Goal: Information Seeking & Learning: Find specific page/section

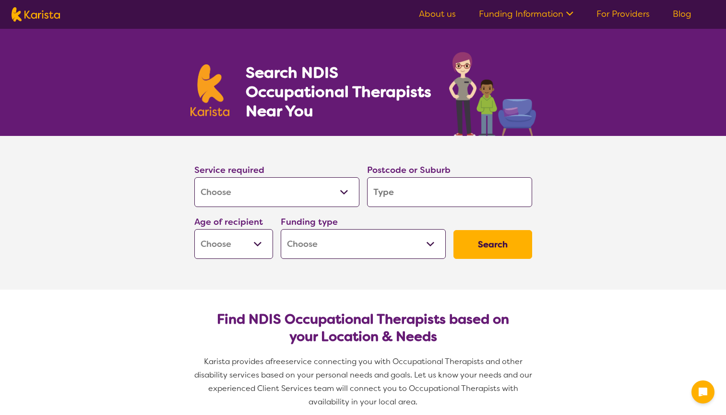
select select "[MEDICAL_DATA]"
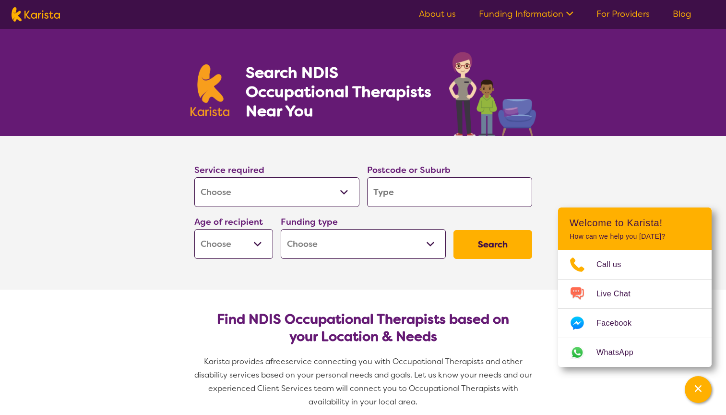
click at [425, 193] on input "search" at bounding box center [449, 192] width 165 height 30
type input "3"
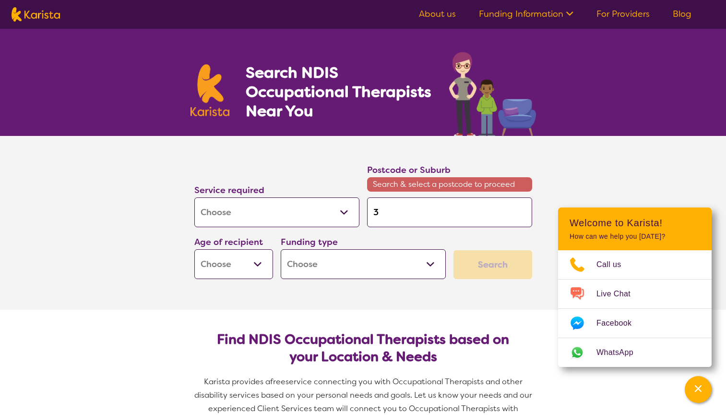
type input "30"
type input "307"
type input "3072"
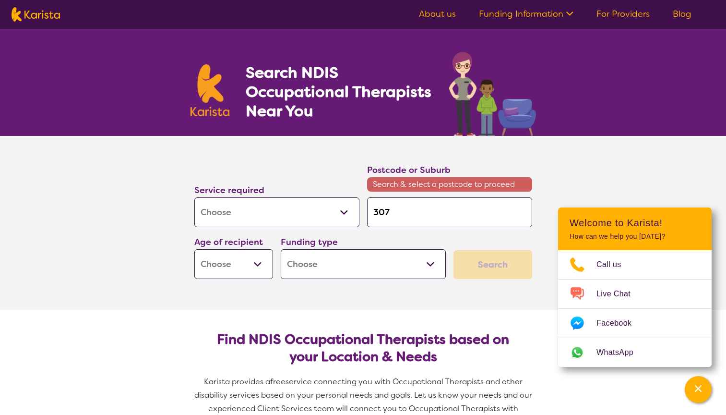
type input "3072"
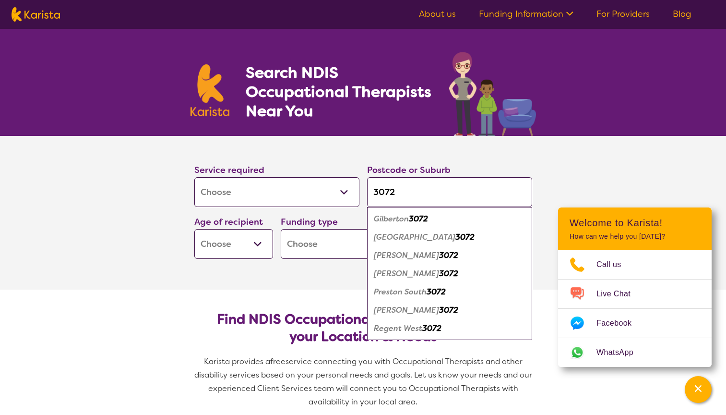
type input "307"
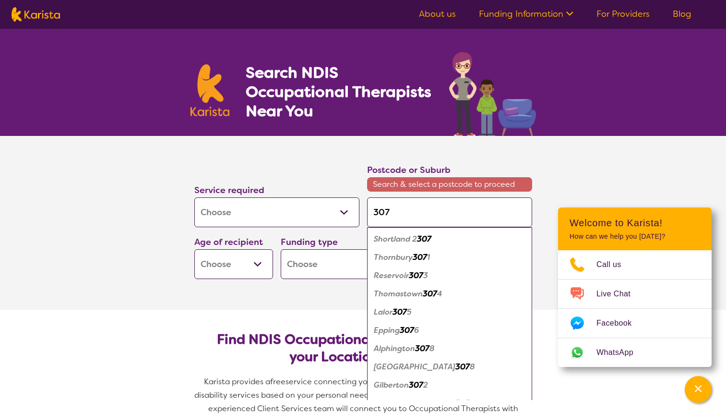
type input "3073"
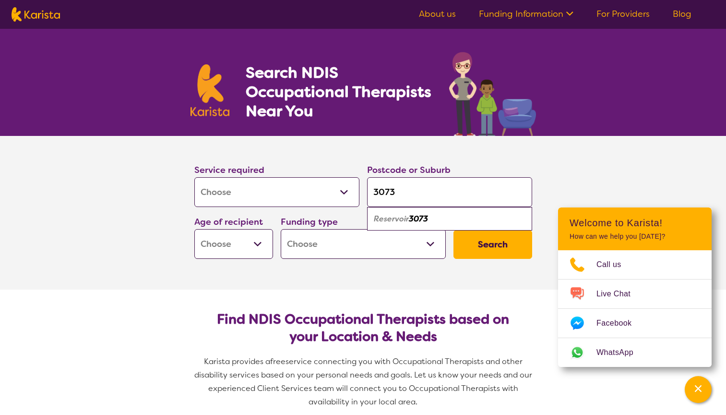
type input "3073"
click at [413, 218] on em "3073" at bounding box center [418, 219] width 19 height 10
click at [258, 243] on select "Early Childhood - 0 to 9 Child - 10 to 11 Adolescent - 12 to 17 Adult - 18 to 6…" at bounding box center [233, 244] width 79 height 30
select select "AD"
click at [194, 229] on select "Early Childhood - 0 to 9 Child - 10 to 11 Adolescent - 12 to 17 Adult - 18 to 6…" at bounding box center [233, 244] width 79 height 30
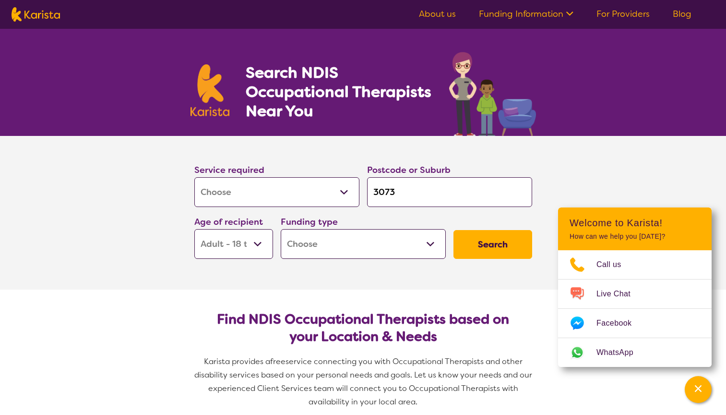
select select "AD"
click at [431, 248] on select "Home Care Package (HCP) National Disability Insurance Scheme (NDIS) I don't know" at bounding box center [363, 244] width 165 height 30
select select "i-don-t-know"
click at [281, 229] on select "Home Care Package (HCP) National Disability Insurance Scheme (NDIS) I don't know" at bounding box center [363, 244] width 165 height 30
select select "i-don-t-know"
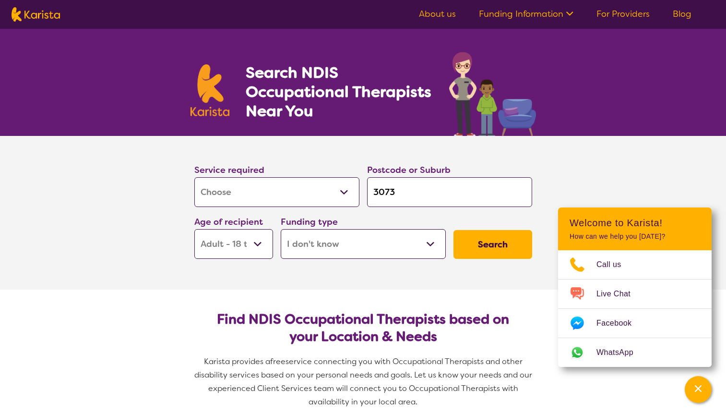
click at [487, 245] on button "Search" at bounding box center [492, 244] width 79 height 29
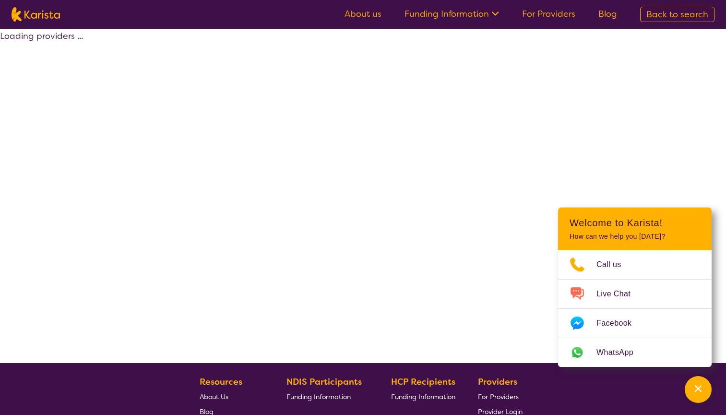
select select "[MEDICAL_DATA]"
select select "AD"
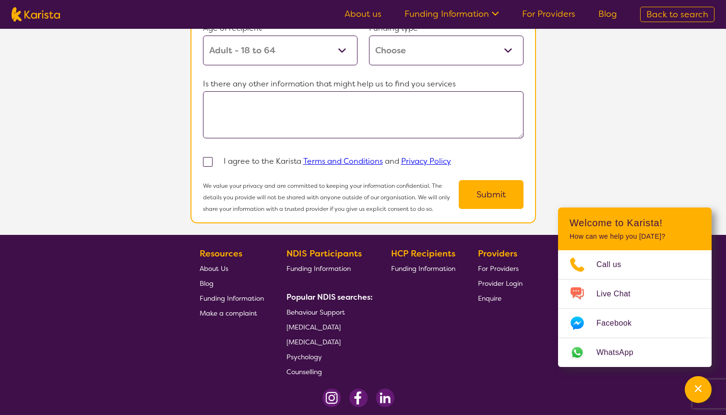
scroll to position [1008, 0]
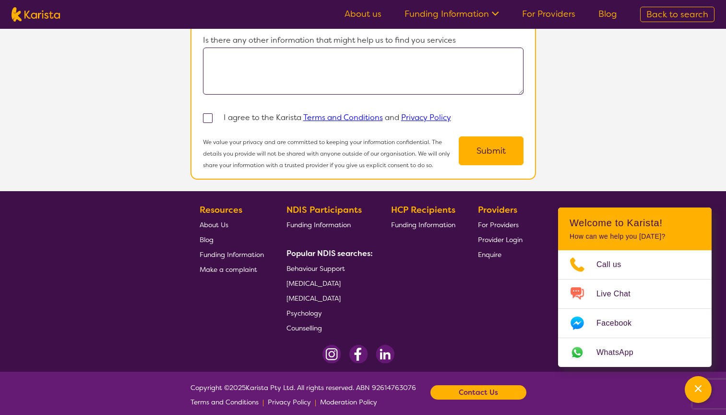
click at [333, 264] on span "Behaviour Support" at bounding box center [315, 268] width 59 height 9
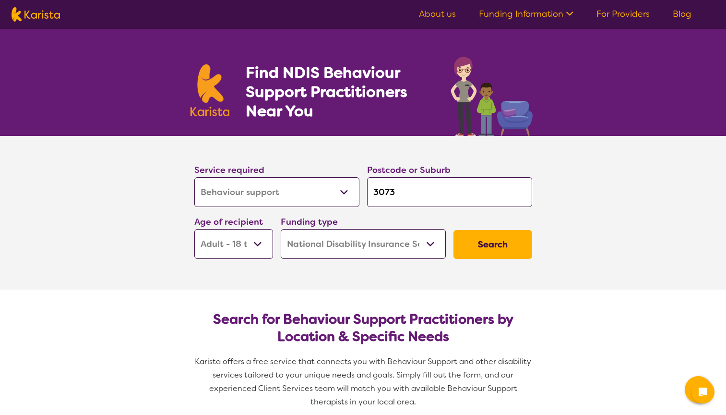
select select "Behaviour support"
select select "AD"
select select "NDIS"
select select "Behaviour support"
select select "AD"
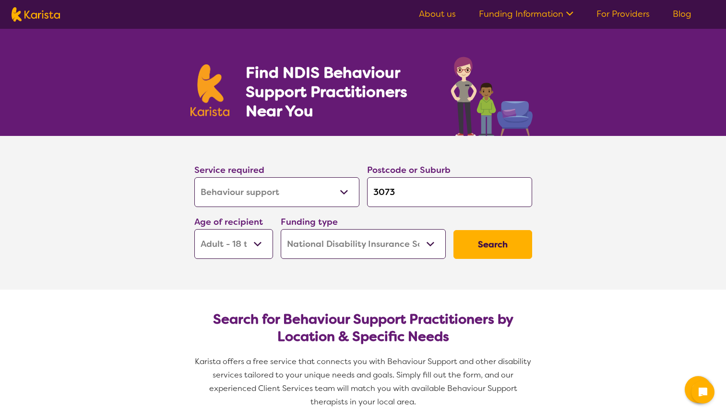
select select "NDIS"
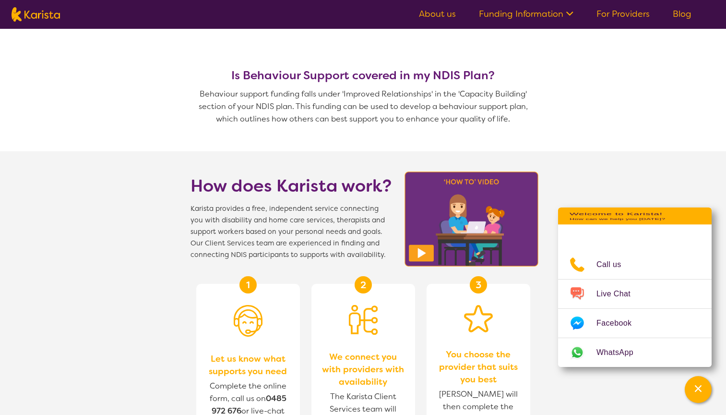
scroll to position [838, 0]
